Goal: Information Seeking & Learning: Learn about a topic

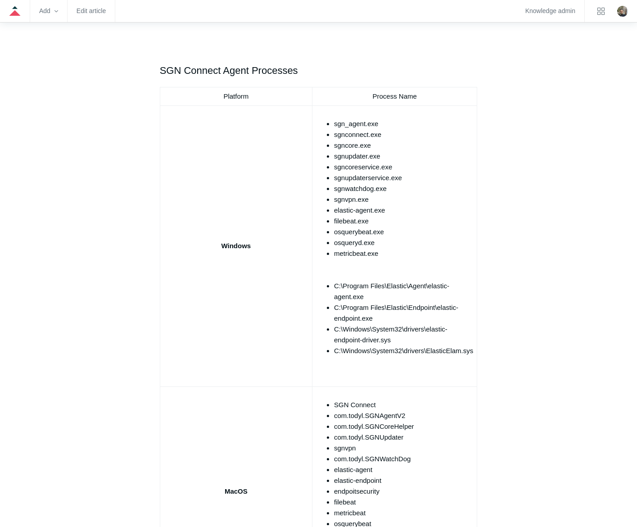
scroll to position [541, 0]
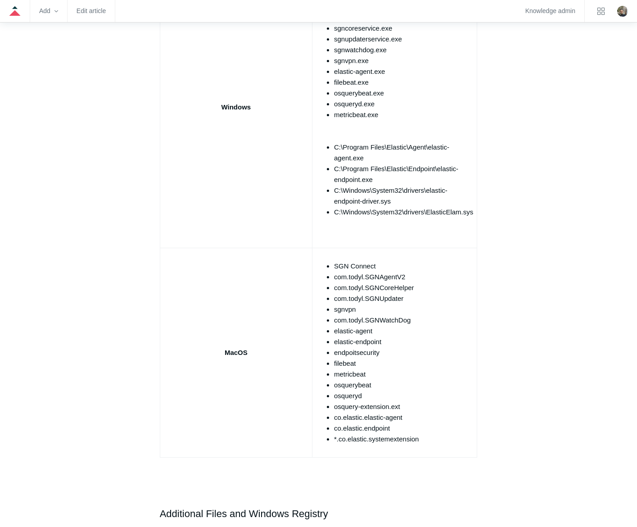
scroll to position [721, 0]
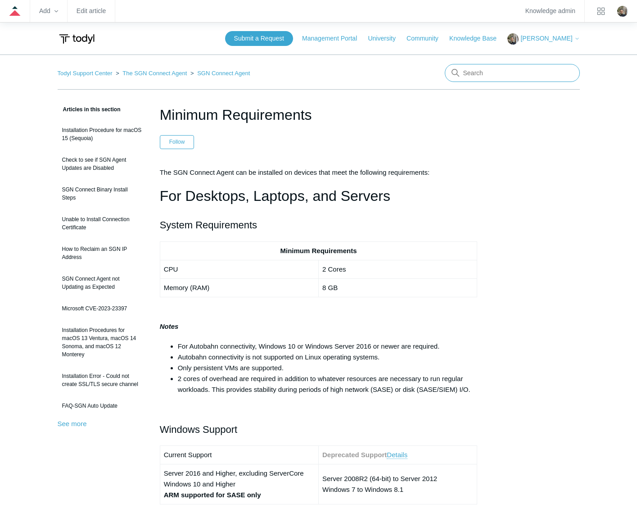
click at [518, 74] on input "Search" at bounding box center [512, 73] width 135 height 18
type input "endpoint"
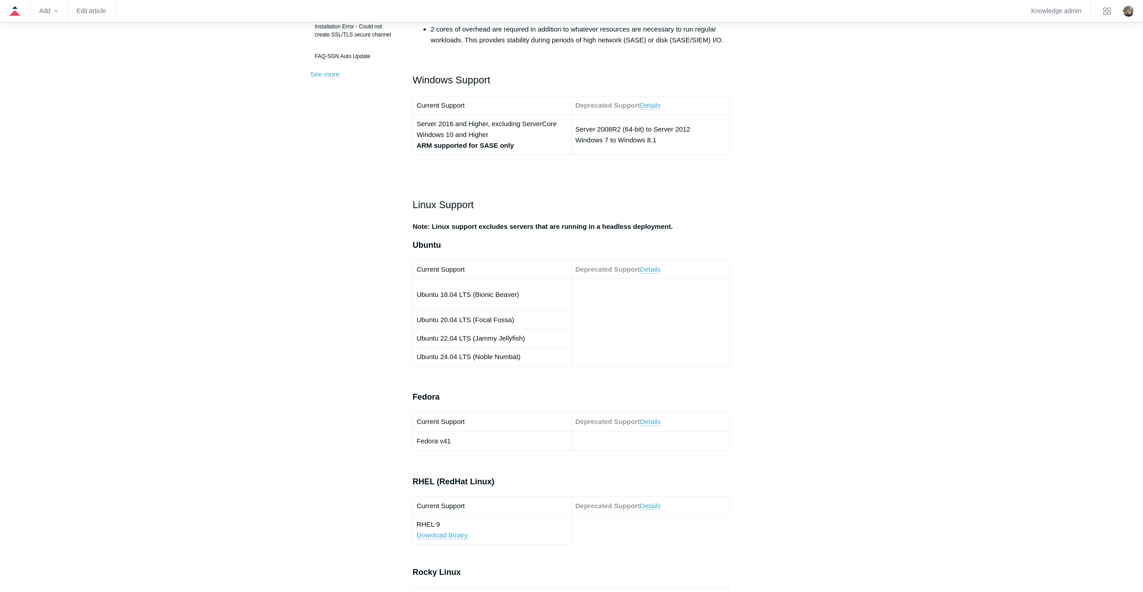
scroll to position [360, 0]
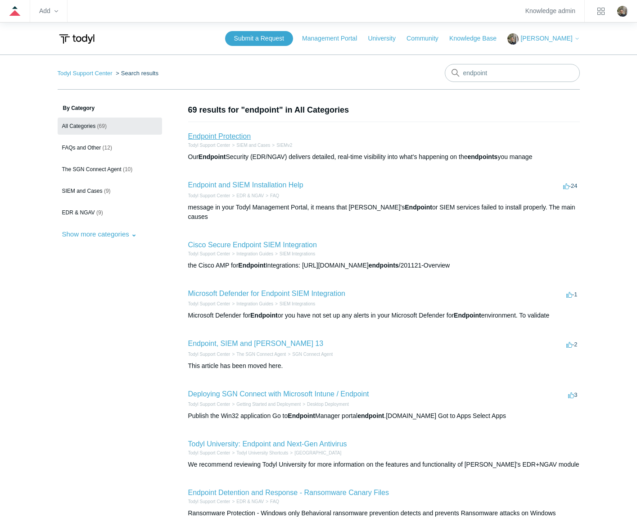
click at [226, 133] on link "Endpoint Protection" at bounding box center [219, 136] width 63 height 8
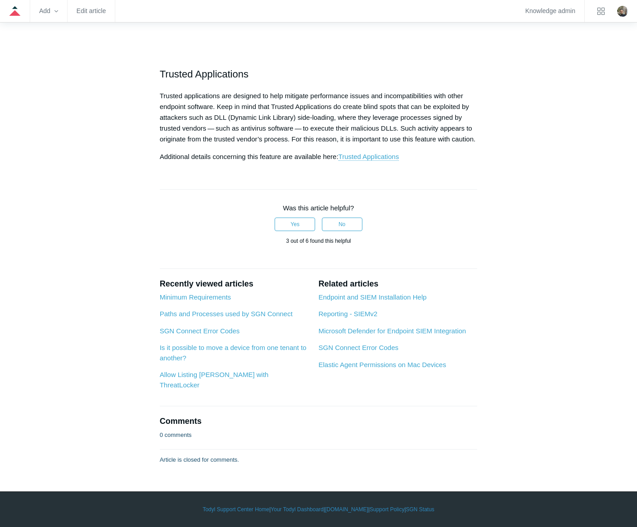
scroll to position [1760, 0]
